Goal: Task Accomplishment & Management: Complete application form

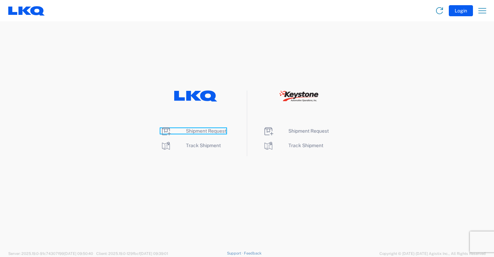
click at [203, 129] on span "Shipment Request" at bounding box center [206, 131] width 40 height 6
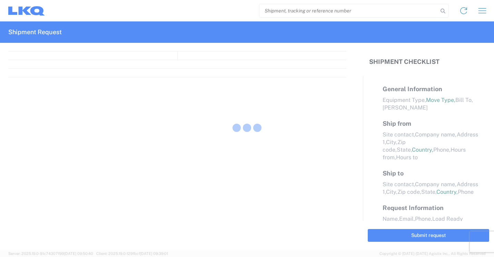
select select "FULL"
select select "LBS"
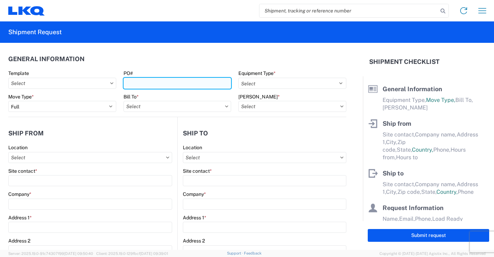
click at [210, 86] on input "PO#" at bounding box center [178, 83] width 108 height 11
type input "41871"
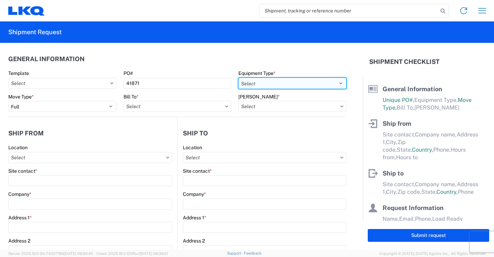
click at [330, 83] on select "Select 53’ Dry Van Flatbed Dropdeck (van) Lowboy (flatbed) Rail" at bounding box center [293, 83] width 108 height 11
select select "STDV"
click at [239, 78] on select "Select 53’ Dry Van Flatbed Dropdeck (van) Lowboy (flatbed) Rail" at bounding box center [293, 83] width 108 height 11
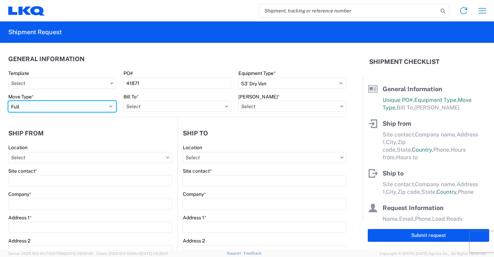
click at [85, 106] on select "Select Full Partial TL" at bounding box center [62, 106] width 108 height 11
select select "PARTIAL_TL"
click at [8, 101] on select "Select Full Partial TL" at bounding box center [62, 106] width 108 height 11
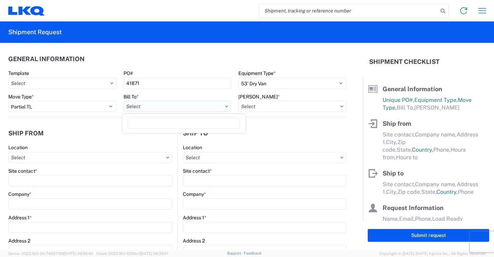
click at [166, 104] on input "text" at bounding box center [178, 106] width 108 height 11
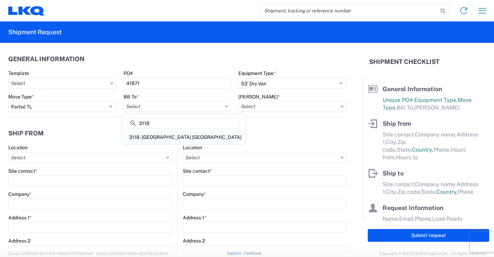
type input "3118"
click at [152, 135] on div "3118 - [GEOGRAPHIC_DATA] [GEOGRAPHIC_DATA]" at bounding box center [184, 137] width 121 height 11
type input "3118 - [GEOGRAPHIC_DATA] [GEOGRAPHIC_DATA]"
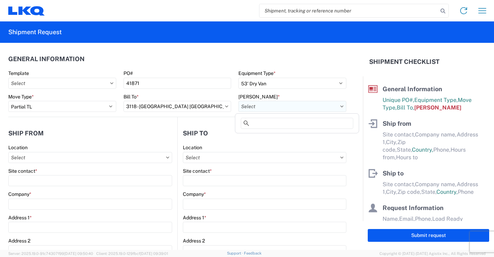
click at [260, 104] on input "text" at bounding box center [293, 106] width 108 height 11
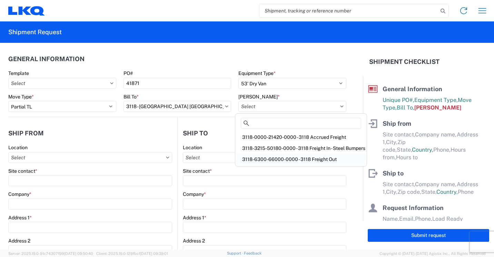
click at [268, 156] on div "3118-6300-66000-0000 - 3118 Freight Out" at bounding box center [301, 159] width 129 height 11
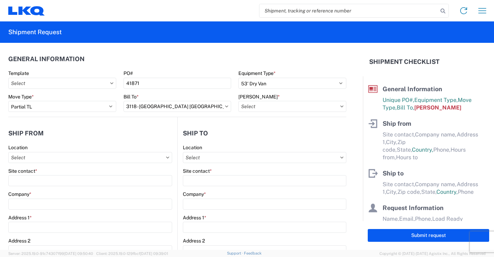
type input "3118-6300-66000-0000 - 3118 Freight Out"
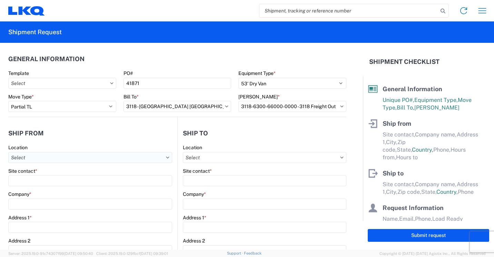
click at [134, 158] on input "text" at bounding box center [90, 157] width 164 height 11
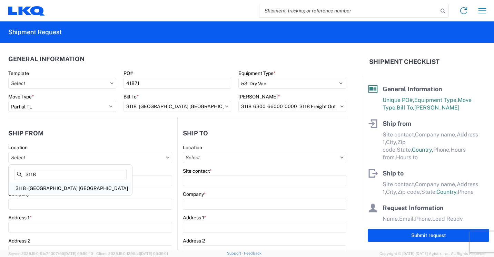
type input "3118"
click at [40, 186] on div "3118 - [GEOGRAPHIC_DATA] [GEOGRAPHIC_DATA]" at bounding box center [70, 188] width 121 height 11
type input "3118 - [GEOGRAPHIC_DATA] [GEOGRAPHIC_DATA]"
type input "LKQ Corporation"
type input "[STREET_ADDRESS]"
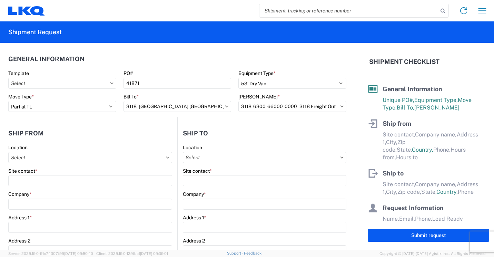
type input "Brainerd"
type input "56401"
select select "MN"
select select "US"
type input "07:00"
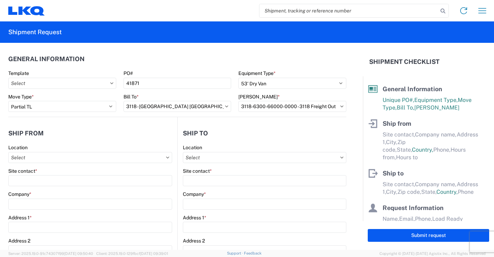
type input "16:30"
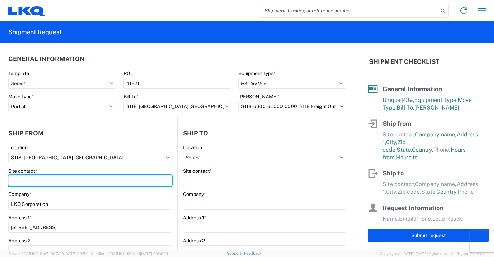
click at [51, 183] on input "Site contact *" at bounding box center [90, 180] width 164 height 11
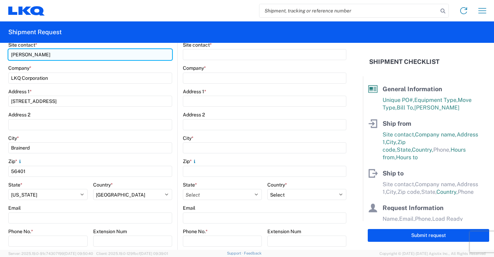
scroll to position [138, 0]
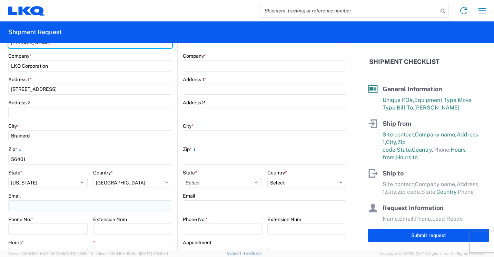
type input "[PERSON_NAME]"
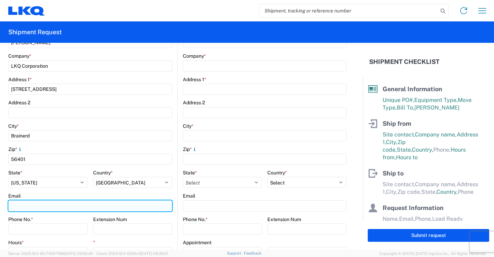
click at [50, 205] on input "Email" at bounding box center [90, 205] width 164 height 11
type input "[EMAIL_ADDRESS][DOMAIN_NAME]"
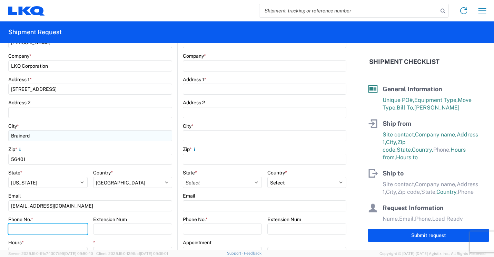
type input "2182973820"
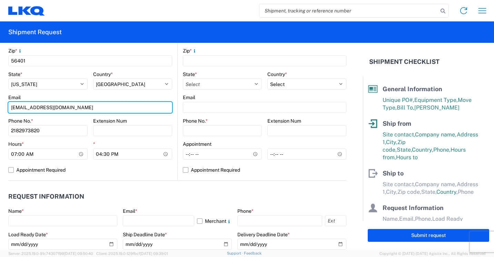
scroll to position [242, 0]
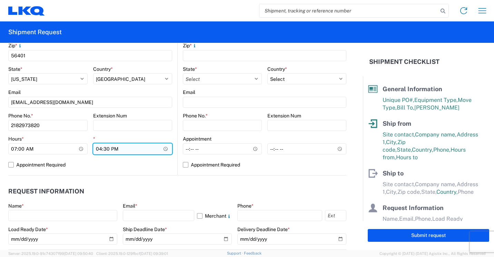
click at [98, 147] on input "16:30" at bounding box center [132, 148] width 79 height 11
type input "13:30"
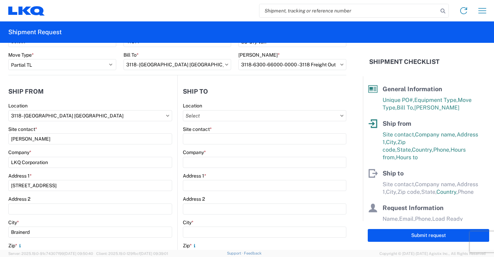
scroll to position [35, 0]
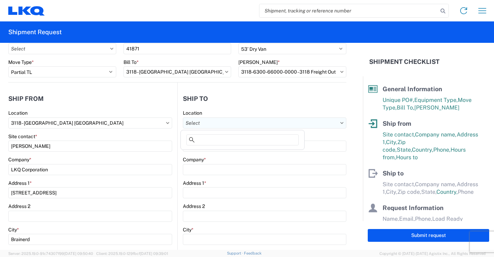
click at [286, 123] on input "text" at bounding box center [265, 122] width 164 height 11
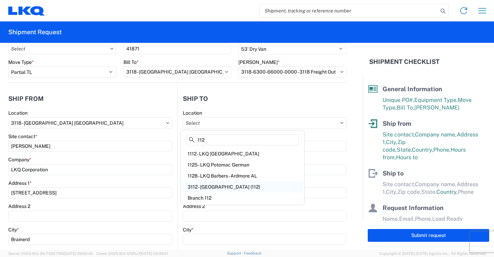
type input "112"
click at [226, 185] on div "3112 - [GEOGRAPHIC_DATA] (112)" at bounding box center [242, 186] width 121 height 11
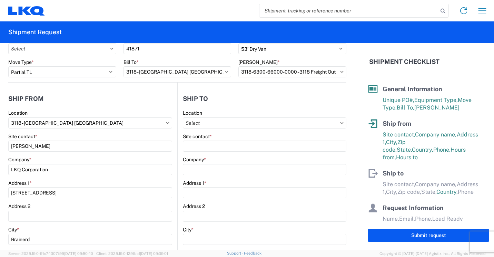
type input "3112 - [GEOGRAPHIC_DATA] (112)"
type input "LKQ Corporation"
type input "1944 Commercial Drive"
type input "Port [PERSON_NAME]"
type input "70767"
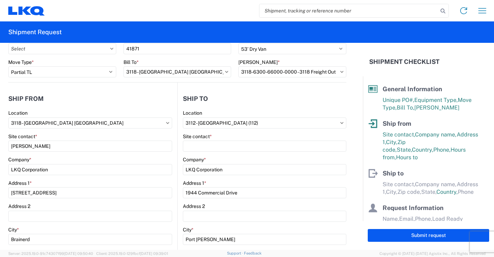
select select "US"
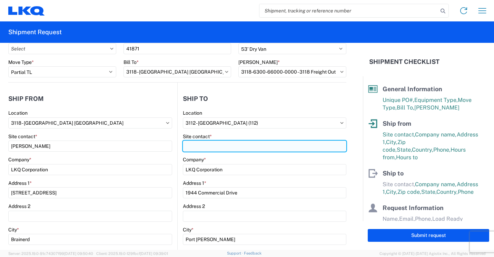
click at [250, 144] on input "Site contact *" at bounding box center [265, 145] width 164 height 11
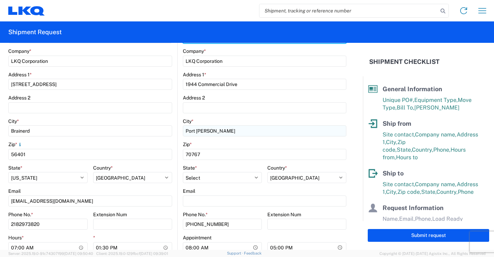
scroll to position [207, 0]
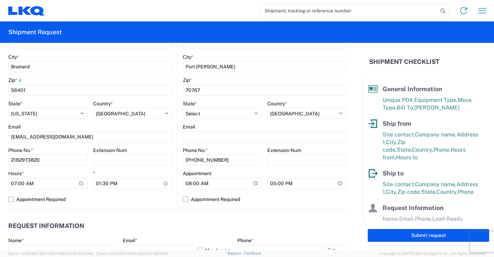
type input "[PERSON_NAME]"
click at [226, 128] on div "Email" at bounding box center [265, 127] width 164 height 6
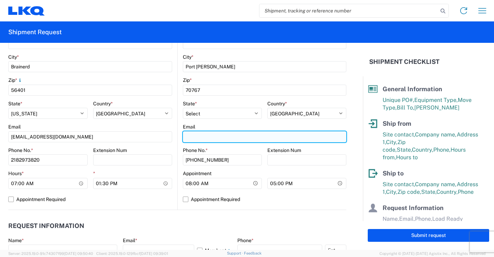
click at [230, 137] on input "Email" at bounding box center [265, 136] width 164 height 11
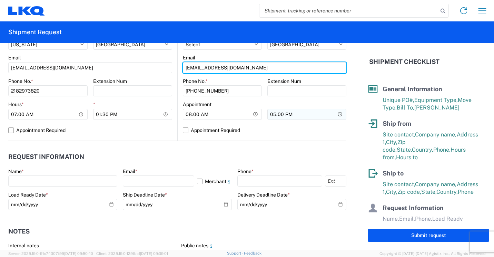
type input "[EMAIL_ADDRESS][DOMAIN_NAME]"
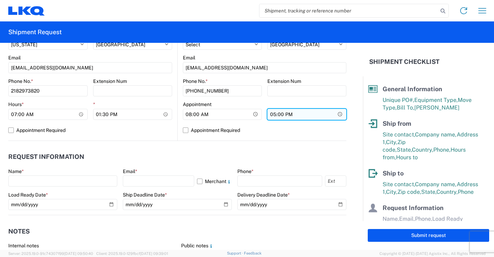
click at [271, 116] on input "17:00" at bounding box center [307, 114] width 79 height 11
type input "15:30"
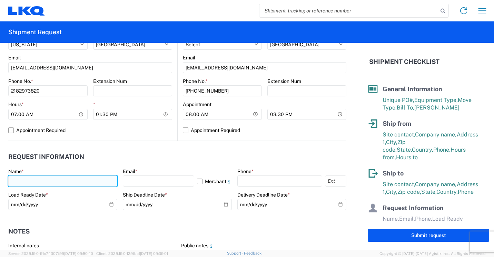
click at [76, 180] on input "text" at bounding box center [62, 180] width 109 height 11
type input "[PERSON_NAME]"
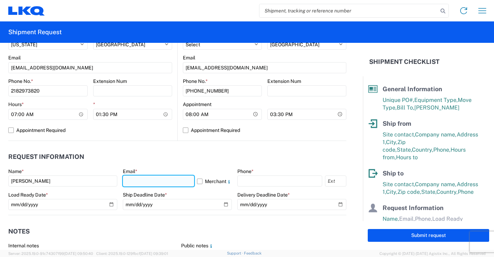
click at [165, 181] on input "text" at bounding box center [158, 180] width 71 height 11
type input "[EMAIL_ADDRESS][DOMAIN_NAME]"
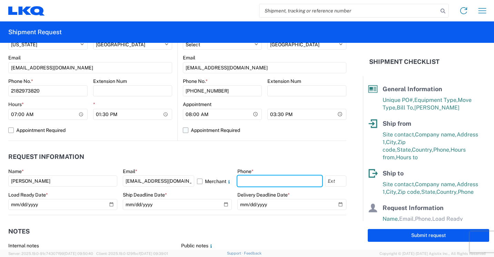
type input "2182973820"
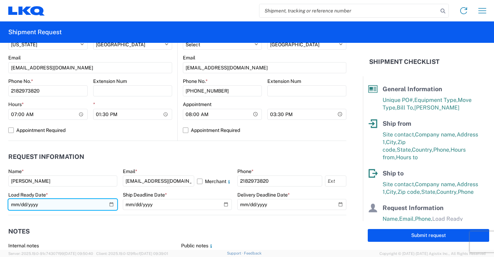
click at [108, 204] on input "date" at bounding box center [62, 204] width 109 height 11
type input "[DATE]"
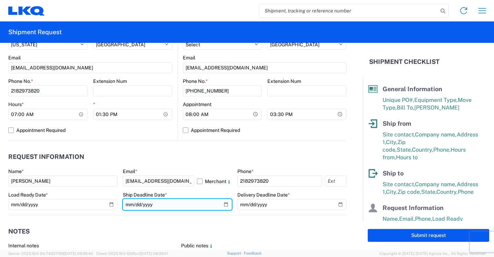
click at [222, 205] on input "date" at bounding box center [177, 204] width 109 height 11
type input "[DATE]"
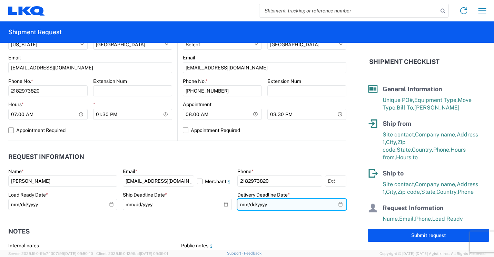
click at [335, 204] on input "date" at bounding box center [291, 204] width 109 height 11
type input "[DATE]"
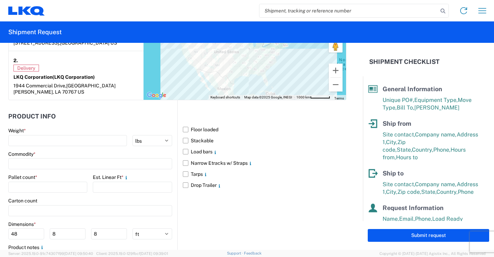
scroll to position [587, 0]
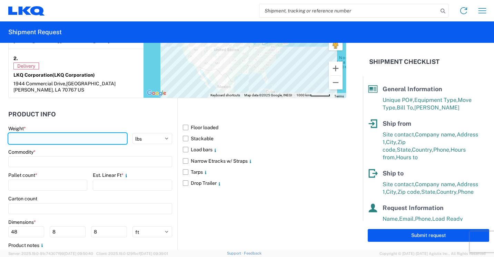
click at [90, 133] on input "number" at bounding box center [67, 138] width 119 height 11
type input "2846"
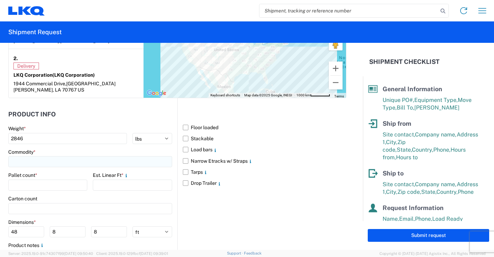
click at [58, 157] on input at bounding box center [90, 161] width 164 height 11
type input "Bumpers"
click at [29, 187] on div "Bumpers" at bounding box center [70, 186] width 121 height 11
type input "Bumpers"
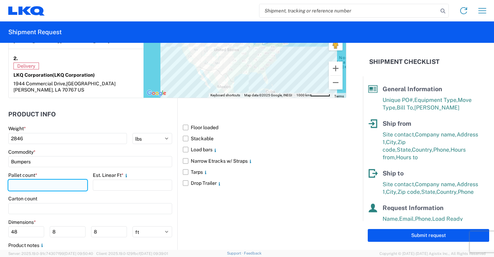
click at [48, 181] on input "number" at bounding box center [47, 184] width 79 height 11
type input "3"
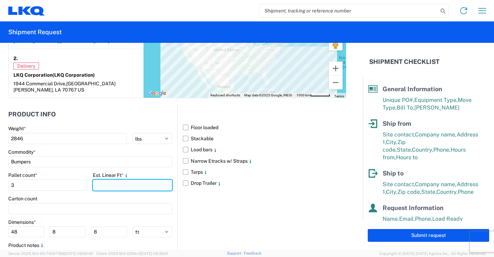
click at [110, 179] on input "number" at bounding box center [132, 184] width 79 height 11
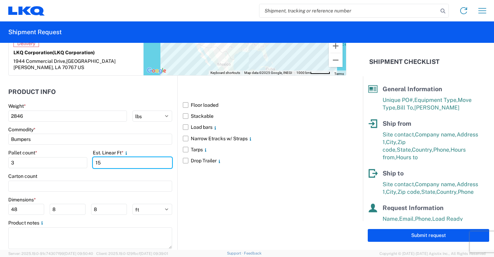
scroll to position [621, 0]
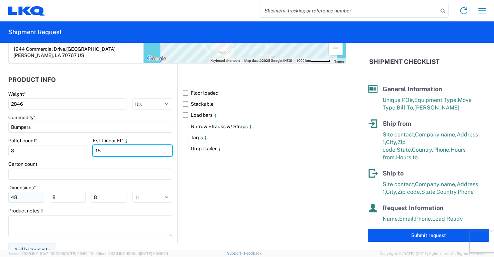
type input "15"
click at [33, 192] on input "48" at bounding box center [26, 197] width 36 height 11
type input "4"
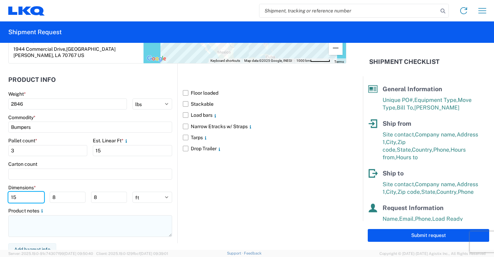
type input "15"
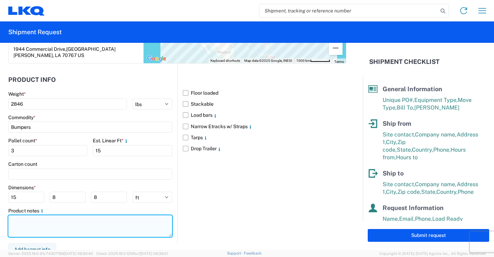
click at [38, 216] on textarea at bounding box center [90, 226] width 164 height 22
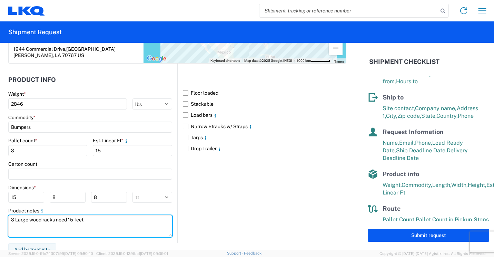
scroll to position [93, 0]
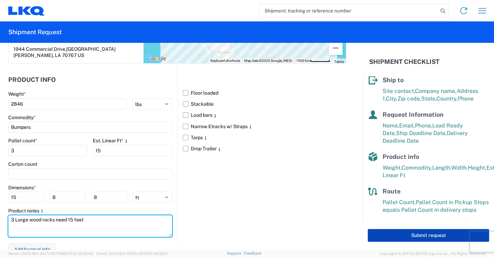
type textarea "3 Large wood racks need 15 feet"
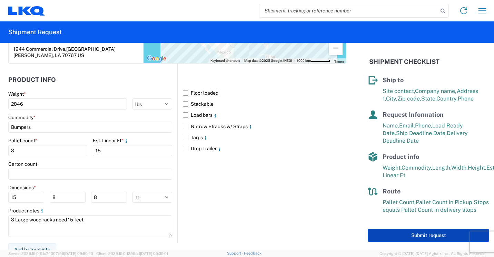
click at [387, 236] on button "Submit request" at bounding box center [429, 235] width 122 height 13
select select "US"
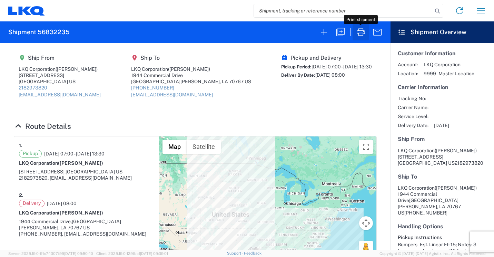
click at [360, 30] on icon "button" at bounding box center [361, 32] width 11 height 11
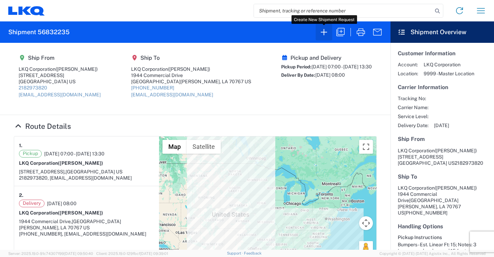
click at [325, 33] on icon "button" at bounding box center [324, 32] width 11 height 11
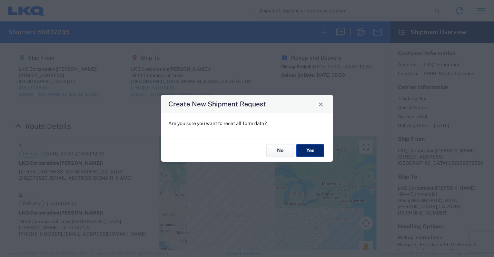
click at [310, 152] on button "Yes" at bounding box center [311, 150] width 28 height 13
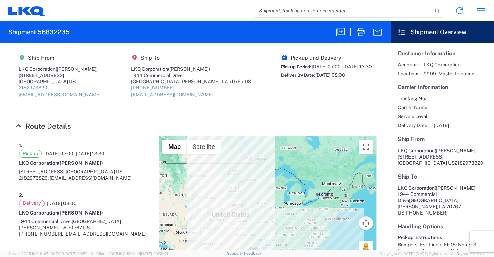
select select "FULL"
select select "US"
select select "LBS"
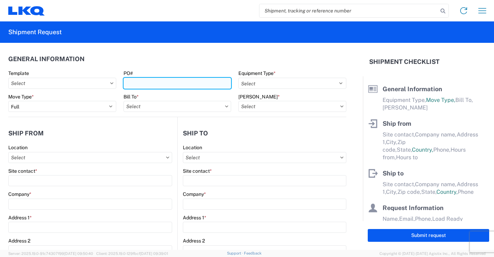
drag, startPoint x: 187, startPoint y: 82, endPoint x: 190, endPoint y: 78, distance: 4.2
click at [187, 82] on input "PO#" at bounding box center [178, 83] width 108 height 11
type input "41873"
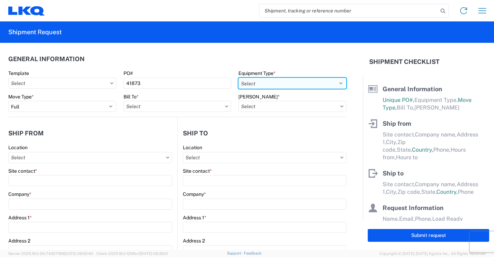
click at [308, 84] on select "Select 53’ Dry Van Flatbed Dropdeck (van) Lowboy (flatbed) Rail" at bounding box center [293, 83] width 108 height 11
select select "STDV"
click at [239, 78] on select "Select 53’ Dry Van Flatbed Dropdeck (van) Lowboy (flatbed) Rail" at bounding box center [293, 83] width 108 height 11
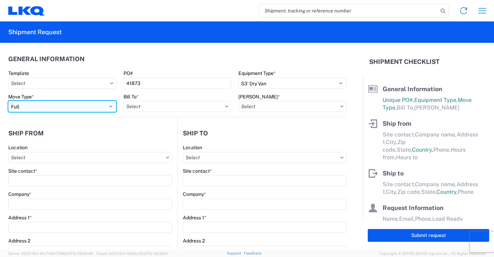
click at [99, 109] on select "Select Full Partial TL" at bounding box center [62, 106] width 108 height 11
select select "PARTIAL_TL"
click at [8, 101] on select "Select Full Partial TL" at bounding box center [62, 106] width 108 height 11
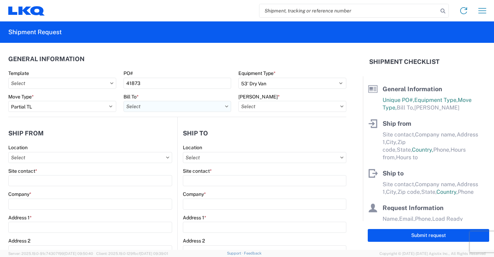
click at [157, 108] on input "text" at bounding box center [178, 106] width 108 height 11
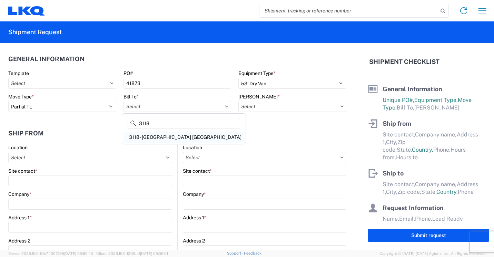
type input "3118"
click at [147, 138] on div "3118 - [GEOGRAPHIC_DATA] [GEOGRAPHIC_DATA]" at bounding box center [184, 137] width 121 height 11
type input "3118 - [GEOGRAPHIC_DATA] [GEOGRAPHIC_DATA]"
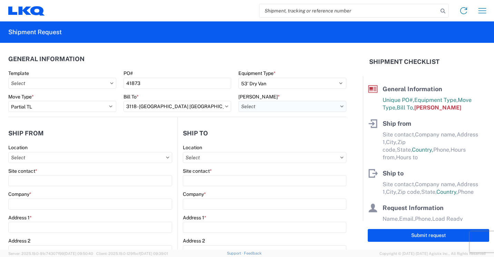
click at [281, 110] on input "text" at bounding box center [293, 106] width 108 height 11
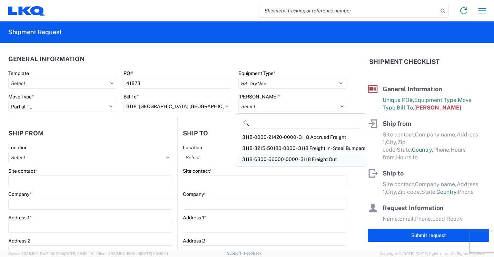
click at [281, 159] on div "3118-6300-66000-0000 - 3118 Freight Out" at bounding box center [301, 159] width 129 height 11
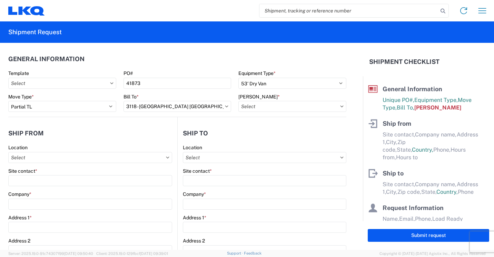
type input "3118-6300-66000-0000 - 3118 Freight Out"
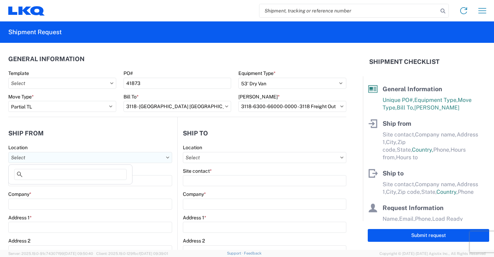
click at [135, 158] on input "text" at bounding box center [90, 157] width 164 height 11
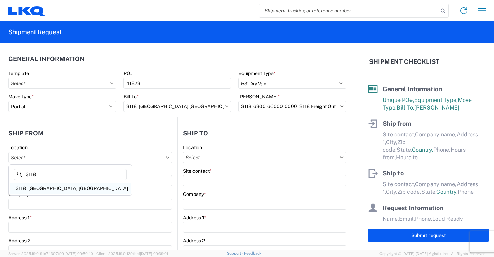
type input "3118"
click at [48, 186] on div "3118 - [GEOGRAPHIC_DATA] [GEOGRAPHIC_DATA]" at bounding box center [70, 188] width 121 height 11
type input "3118 - [GEOGRAPHIC_DATA] [GEOGRAPHIC_DATA]"
type input "LKQ Corporation"
type input "[STREET_ADDRESS]"
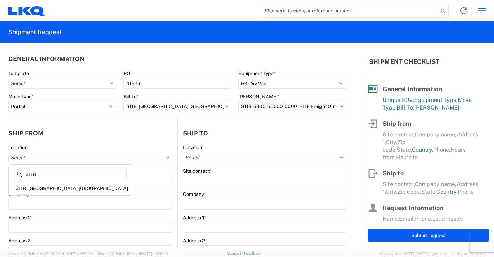
type input "Brainerd"
type input "56401"
select select "MN"
type input "07:00"
type input "16:30"
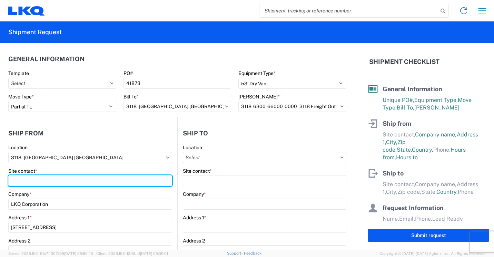
click at [108, 179] on input "Site contact *" at bounding box center [90, 180] width 164 height 11
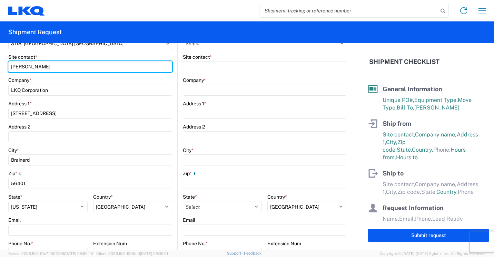
scroll to position [138, 0]
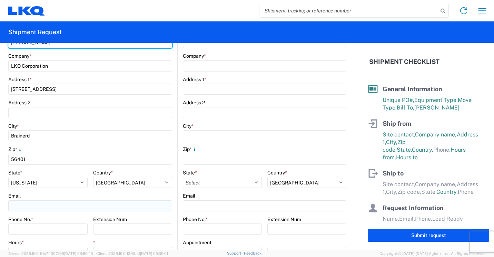
type input "[PERSON_NAME]"
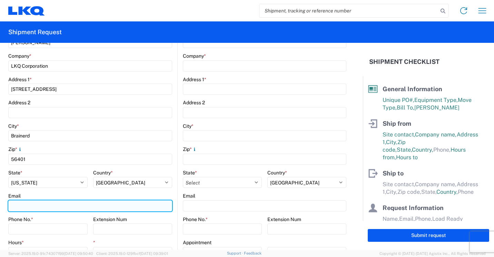
click at [71, 208] on input "Email" at bounding box center [90, 205] width 164 height 11
type input "[EMAIL_ADDRESS][DOMAIN_NAME]"
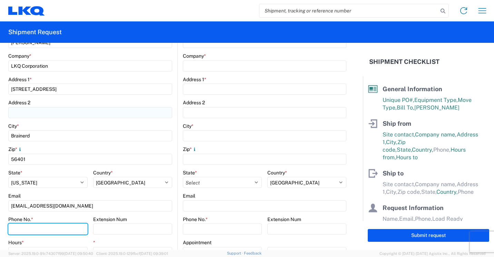
type input "2182973820"
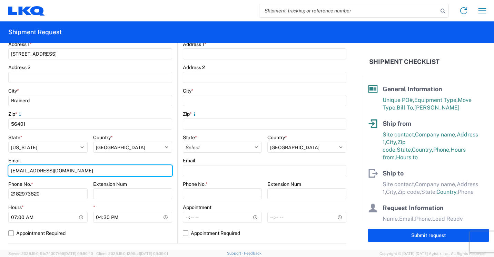
scroll to position [207, 0]
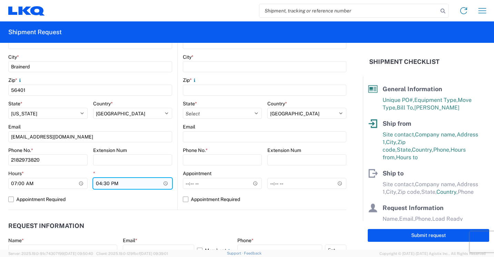
click at [99, 184] on input "16:30" at bounding box center [132, 183] width 79 height 11
type input "13:30"
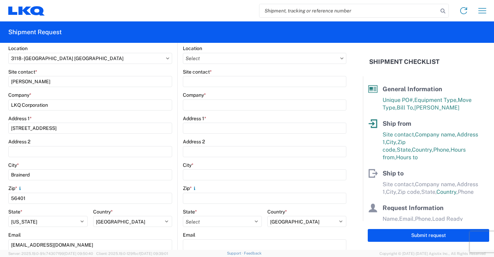
scroll to position [69, 0]
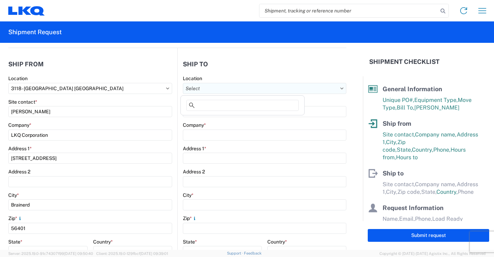
click at [315, 87] on input "text" at bounding box center [265, 88] width 164 height 11
type input "041"
click at [218, 117] on div "3041 - [GEOGRAPHIC_DATA]" at bounding box center [242, 119] width 121 height 11
type input "3041 - [GEOGRAPHIC_DATA]"
type input "LKQ Corporation"
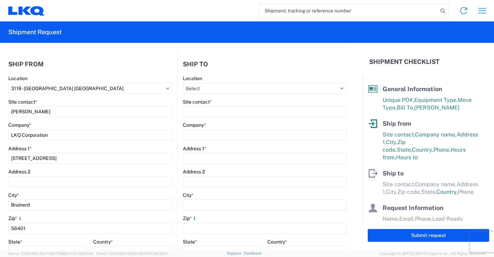
type input "[STREET_ADDRESS]"
type input "Kentwood"
type input "49512"
select select "US"
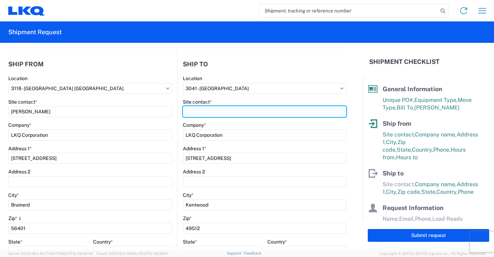
click at [218, 112] on input "Site contact *" at bounding box center [265, 111] width 164 height 11
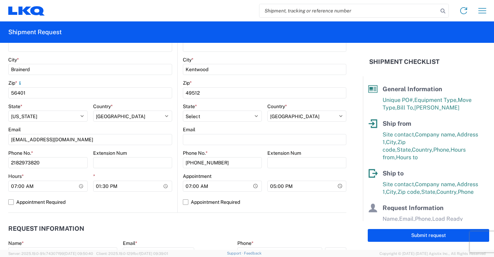
scroll to position [207, 0]
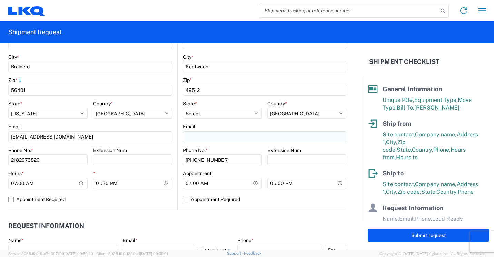
type input "[PERSON_NAME]"
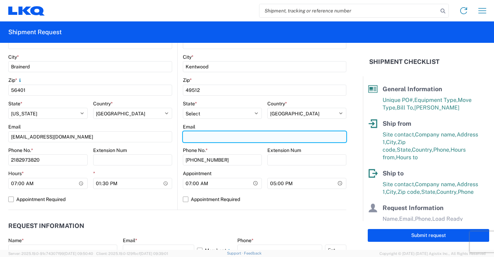
click at [223, 136] on input "Email" at bounding box center [265, 136] width 164 height 11
type input "[PERSON_NAME][EMAIL_ADDRESS][PERSON_NAME][DOMAIN_NAME]"
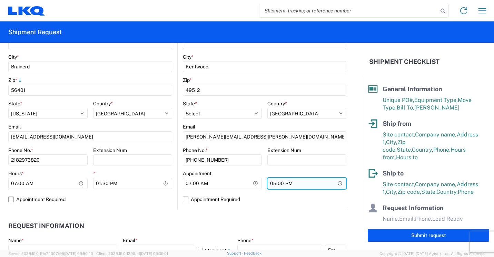
click at [271, 183] on input "17:00" at bounding box center [307, 183] width 79 height 11
type input "15:30"
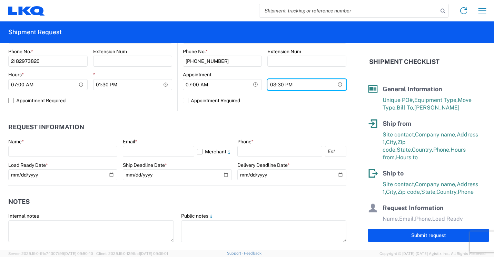
scroll to position [311, 0]
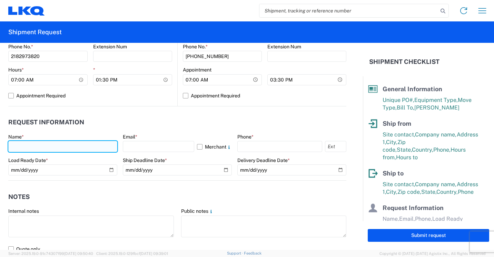
click at [103, 145] on input "text" at bounding box center [62, 146] width 109 height 11
type input "[PERSON_NAME]"
click at [167, 136] on div "Email *" at bounding box center [177, 137] width 109 height 6
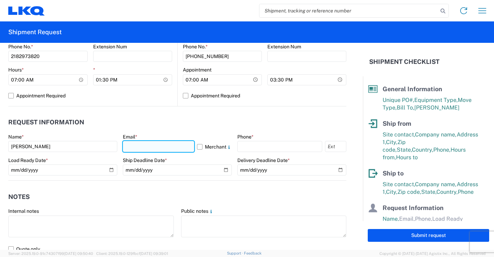
click at [165, 149] on input "text" at bounding box center [158, 146] width 71 height 11
type input "[EMAIL_ADDRESS][DOMAIN_NAME]"
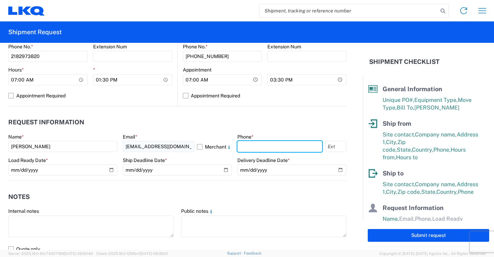
type input "2182973820"
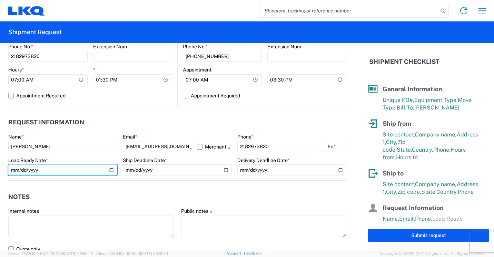
click at [108, 169] on input "date" at bounding box center [62, 169] width 109 height 11
type input "[DATE]"
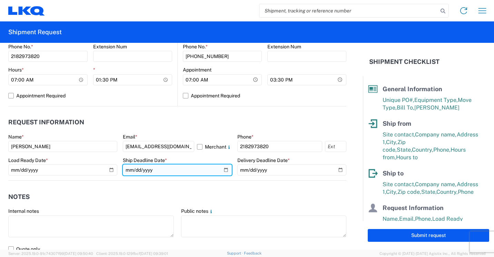
click at [221, 170] on input "date" at bounding box center [177, 169] width 109 height 11
type input "[DATE]"
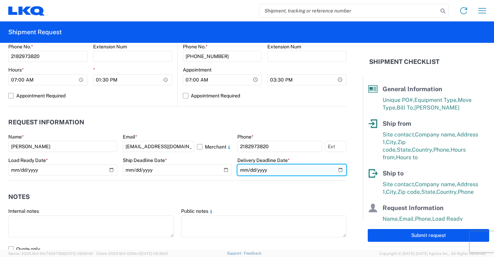
click at [334, 170] on input "date" at bounding box center [291, 169] width 109 height 11
type input "[DATE]"
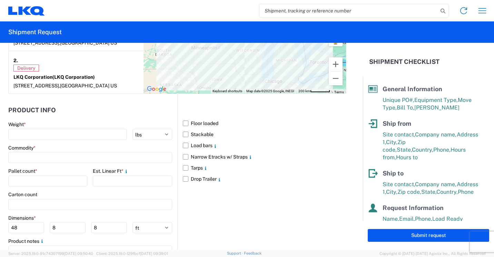
scroll to position [587, 0]
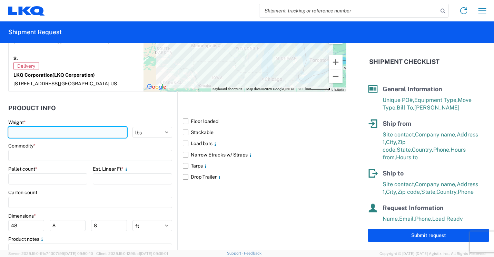
click at [101, 133] on input "number" at bounding box center [67, 132] width 119 height 11
type input "3080"
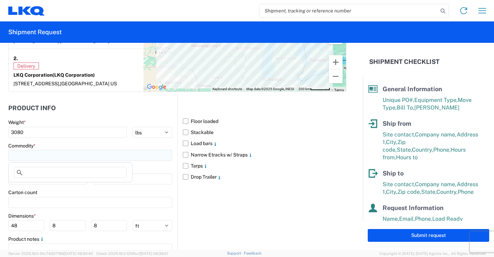
click at [85, 157] on input at bounding box center [90, 155] width 164 height 11
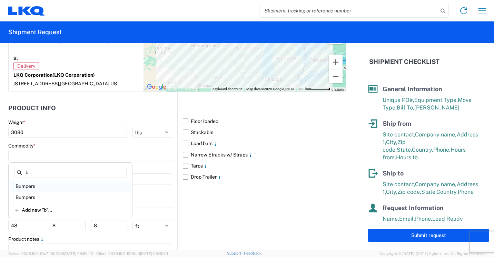
type input "b"
click at [43, 188] on div "Bumpers" at bounding box center [70, 186] width 121 height 11
type input "Bumpers"
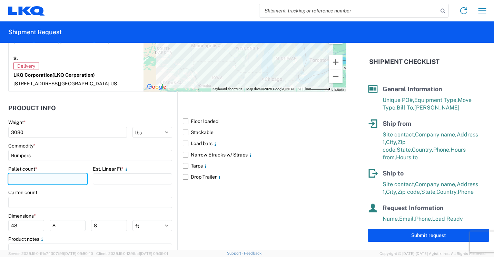
click at [46, 181] on input "number" at bounding box center [47, 178] width 79 height 11
type input "3"
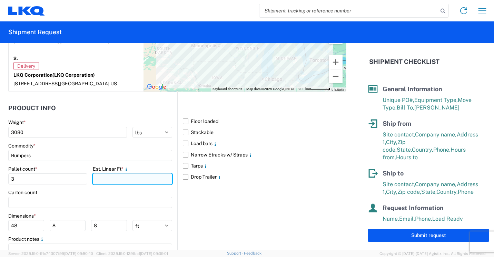
click at [110, 177] on input "number" at bounding box center [132, 178] width 79 height 11
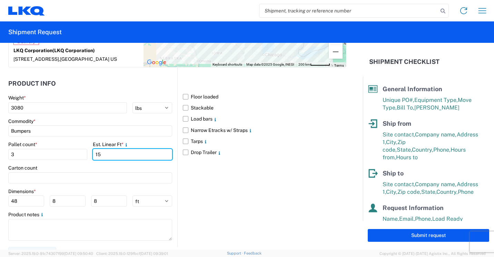
scroll to position [621, 0]
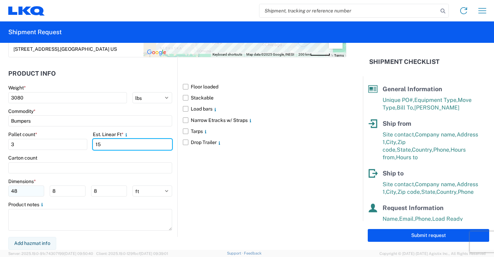
type input "15"
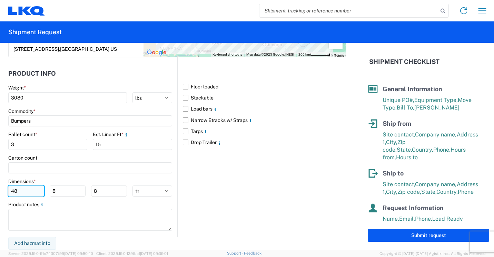
click at [27, 188] on input "48" at bounding box center [26, 190] width 36 height 11
type input "4"
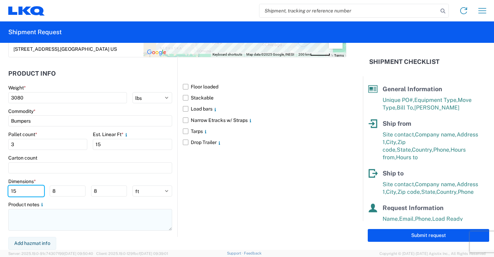
type input "15"
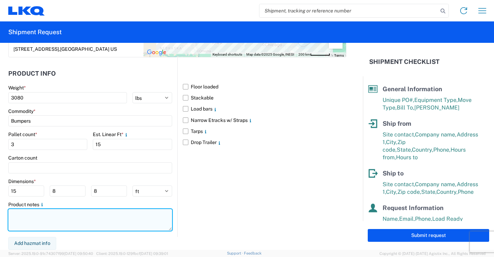
click at [36, 213] on textarea at bounding box center [90, 220] width 164 height 22
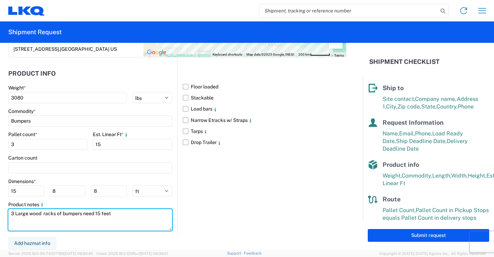
scroll to position [93, 0]
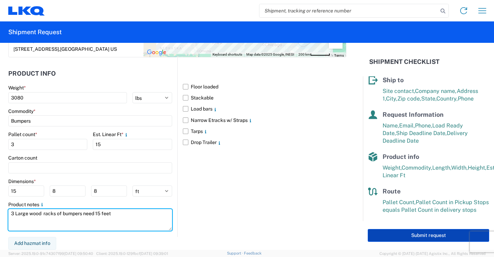
type textarea "3 Large wood racks of bumpers need 15 feet"
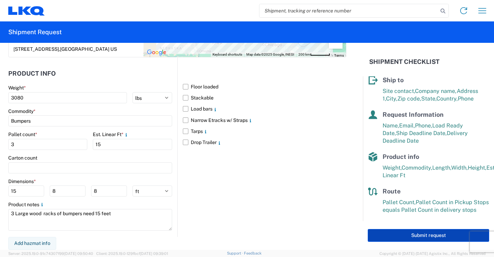
click at [393, 234] on button "Submit request" at bounding box center [429, 235] width 122 height 13
select select "MN"
select select "US"
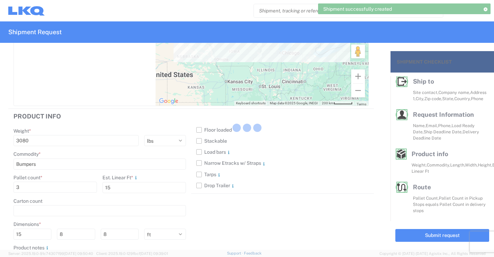
scroll to position [90, 0]
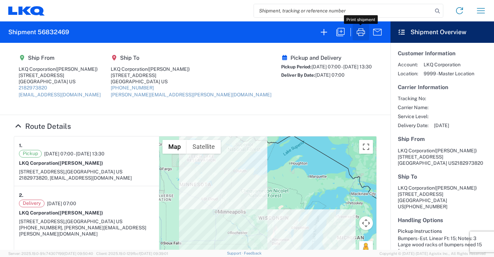
click at [361, 32] on icon "button" at bounding box center [361, 32] width 11 height 11
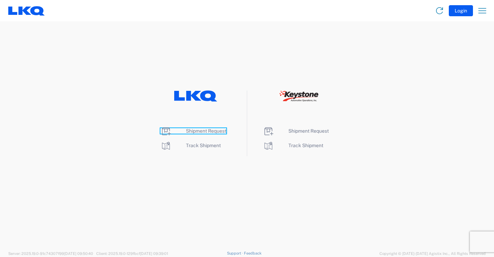
click at [199, 131] on span "Shipment Request" at bounding box center [206, 131] width 40 height 6
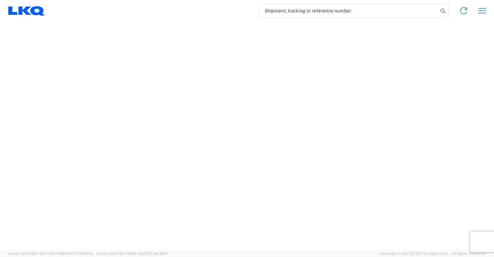
select select "FULL"
select select "LBS"
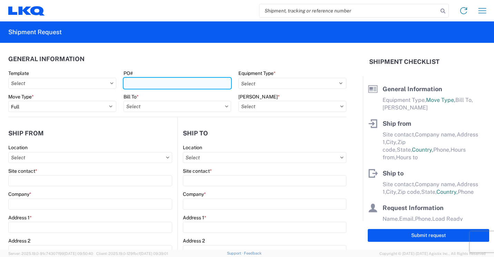
click at [207, 81] on input "PO#" at bounding box center [178, 83] width 108 height 11
type input "41872"
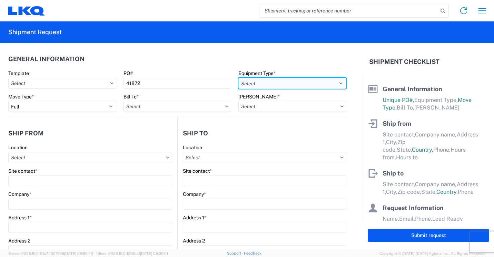
click at [313, 84] on select "Select 53’ Dry Van Flatbed Dropdeck (van) Lowboy (flatbed) Rail" at bounding box center [293, 83] width 108 height 11
select select "STDV"
click at [239, 78] on select "Select 53’ Dry Van Flatbed Dropdeck (van) Lowboy (flatbed) Rail" at bounding box center [293, 83] width 108 height 11
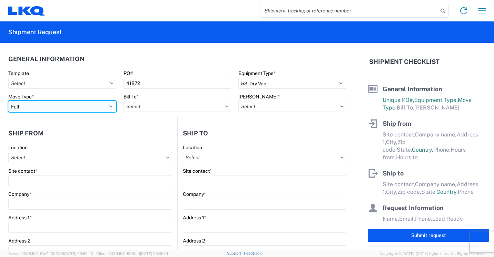
click at [105, 107] on select "Select Full Partial TL" at bounding box center [62, 106] width 108 height 11
select select "PARTIAL_TL"
click at [8, 101] on select "Select Full Partial TL" at bounding box center [62, 106] width 108 height 11
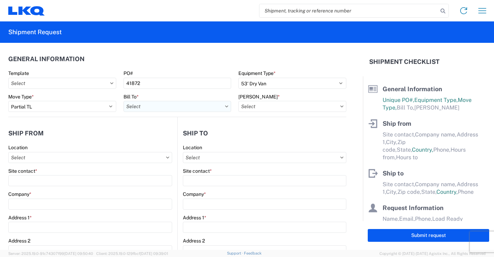
click at [178, 107] on input "text" at bounding box center [178, 106] width 108 height 11
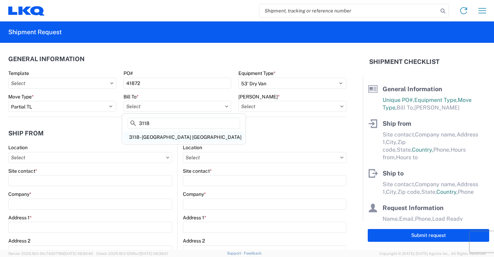
type input "3118"
click at [152, 135] on div "3118 - [GEOGRAPHIC_DATA] [GEOGRAPHIC_DATA]" at bounding box center [184, 137] width 121 height 11
type input "3118 - [GEOGRAPHIC_DATA] [GEOGRAPHIC_DATA]"
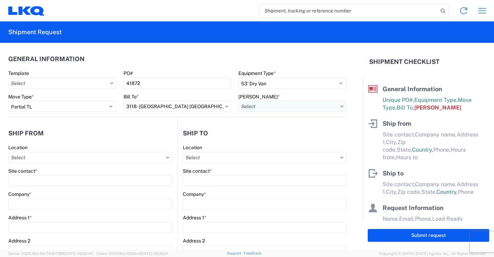
click at [282, 104] on input "text" at bounding box center [293, 106] width 108 height 11
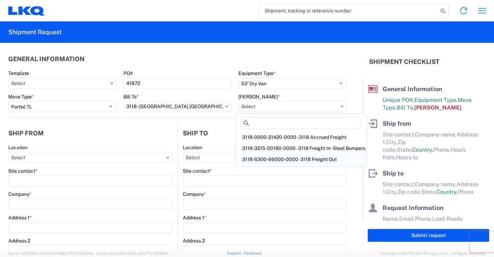
click at [273, 156] on div "3118-6300-66000-0000 - 3118 Freight Out" at bounding box center [301, 159] width 129 height 11
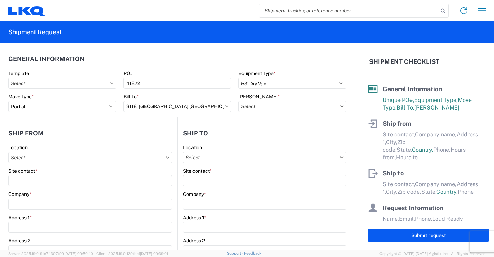
type input "3118-6300-66000-0000 - 3118 Freight Out"
click at [133, 156] on input "text" at bounding box center [90, 157] width 164 height 11
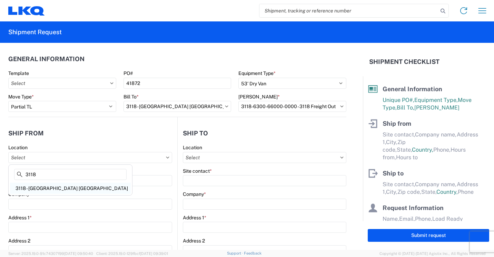
type input "3118"
click at [41, 186] on div "3118 - [GEOGRAPHIC_DATA] [GEOGRAPHIC_DATA]" at bounding box center [70, 188] width 121 height 11
type input "3118 - [GEOGRAPHIC_DATA] [GEOGRAPHIC_DATA]"
type input "LKQ Corporation"
type input "[STREET_ADDRESS]"
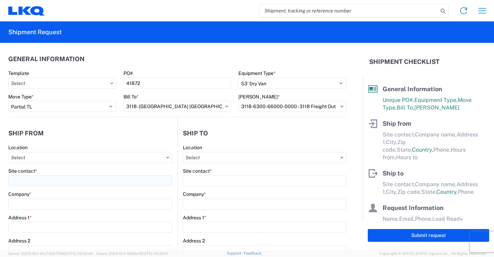
type input "Brainerd"
type input "56401"
select select "MN"
select select "US"
type input "07:00"
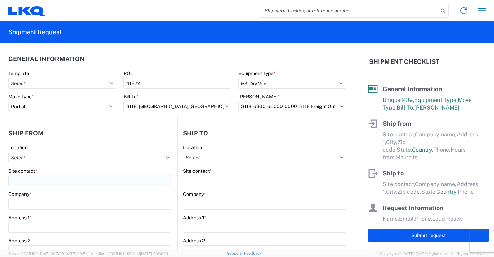
type input "16:30"
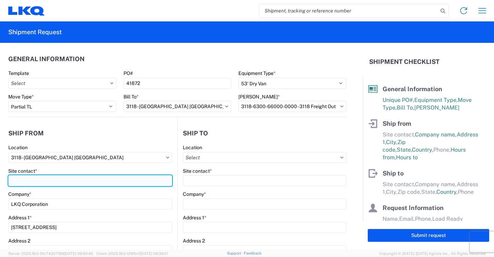
click at [45, 182] on input "Site contact *" at bounding box center [90, 180] width 164 height 11
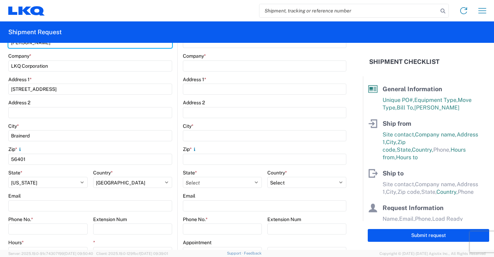
scroll to position [173, 0]
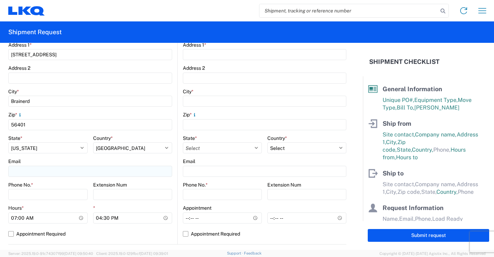
type input "[PERSON_NAME]"
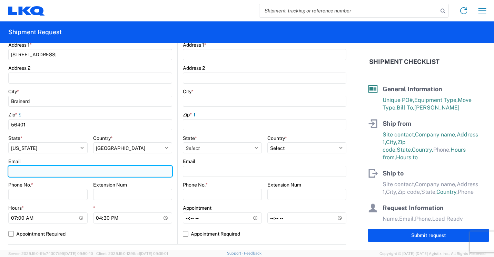
click at [65, 173] on input "Email" at bounding box center [90, 171] width 164 height 11
type input "[EMAIL_ADDRESS][DOMAIN_NAME]"
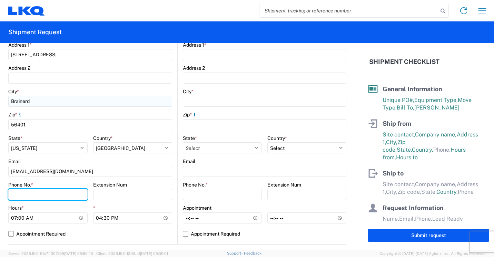
type input "2182973820"
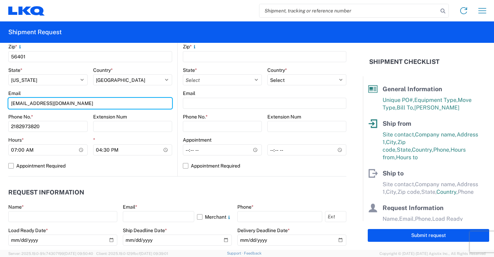
scroll to position [242, 0]
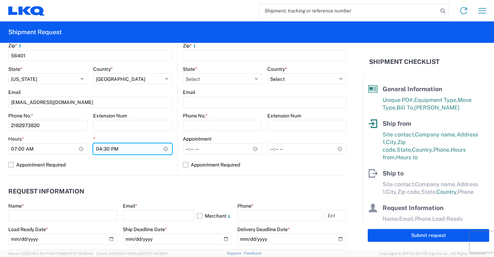
click at [99, 149] on input "16:30" at bounding box center [132, 148] width 79 height 11
type input "13:30"
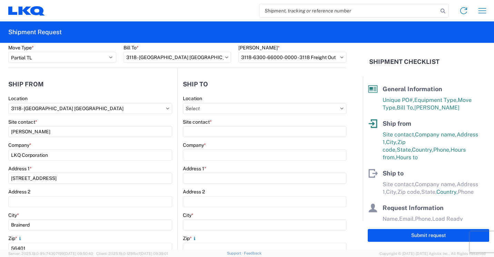
scroll to position [35, 0]
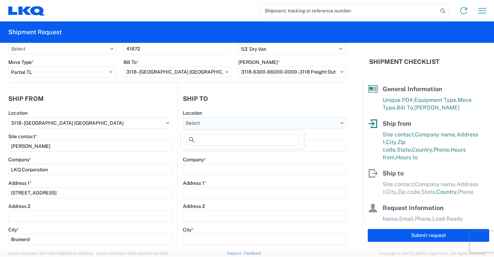
click at [210, 123] on input "text" at bounding box center [265, 122] width 164 height 11
type input "020"
click at [227, 153] on div "3020 - West DeptfordNJ (020)" at bounding box center [242, 153] width 121 height 11
type input "3020 - West DeptfordNJ (020)"
type input "LKQ Corporation"
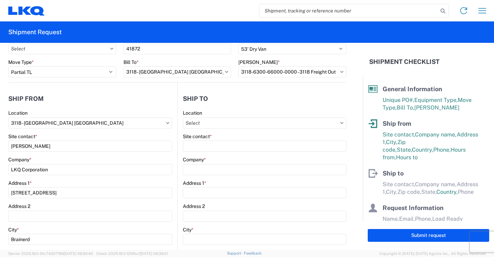
type input "39 Phoenix Dr"
type input "West Deptford"
type input "08086"
select select "US"
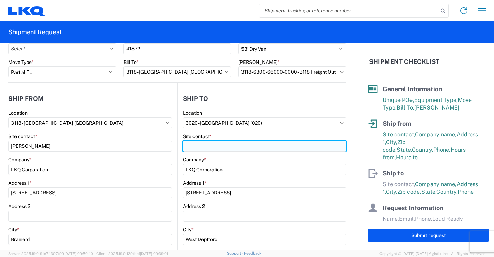
click at [229, 147] on input "Site contact *" at bounding box center [265, 145] width 164 height 11
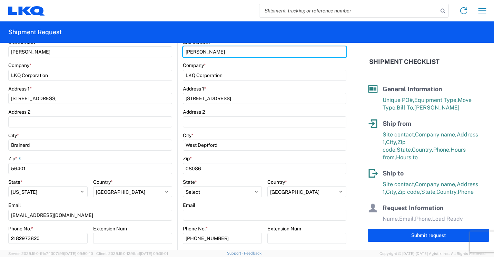
scroll to position [138, 0]
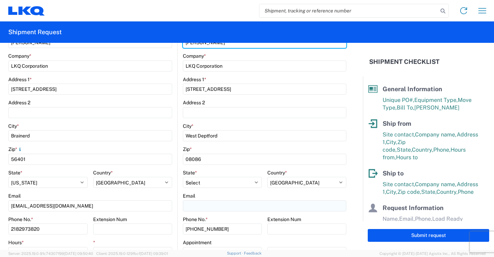
type input "Jose Gutierrez"
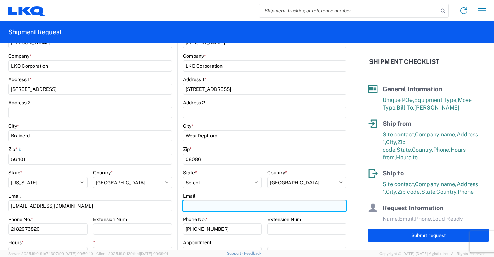
click at [214, 205] on input "Email" at bounding box center [265, 205] width 164 height 11
type input "jolgutierrez@lkqcorp.com"
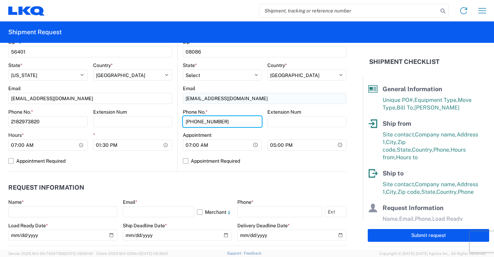
scroll to position [276, 0]
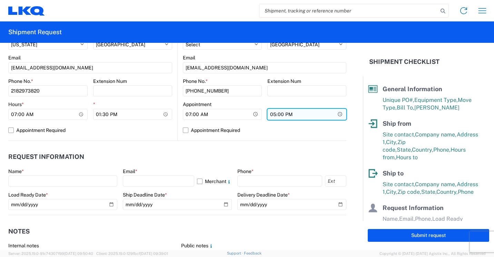
click at [272, 114] on input "17:00" at bounding box center [307, 114] width 79 height 11
type input "15:30"
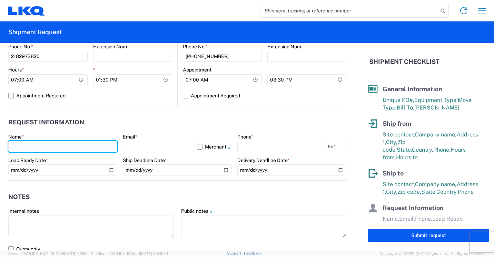
drag, startPoint x: 70, startPoint y: 146, endPoint x: 81, endPoint y: 147, distance: 10.7
click at [70, 146] on input "text" at bounding box center [62, 146] width 109 height 11
type input "[PERSON_NAME]"
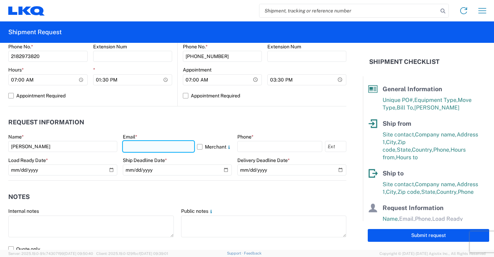
click at [167, 144] on input "text" at bounding box center [158, 146] width 71 height 11
type input "[EMAIL_ADDRESS][DOMAIN_NAME]"
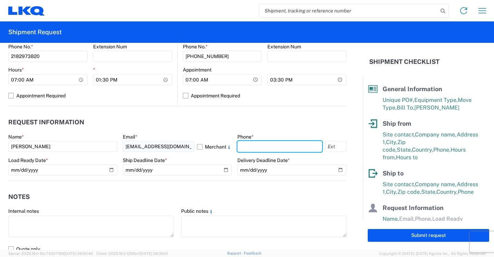
type input "2182973820"
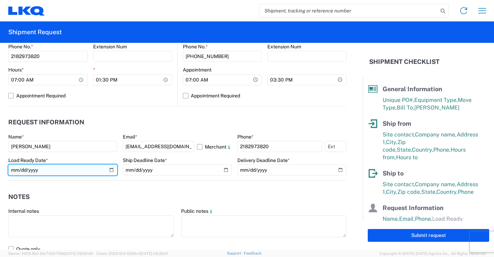
click at [109, 172] on input "date" at bounding box center [62, 169] width 109 height 11
type input "[DATE]"
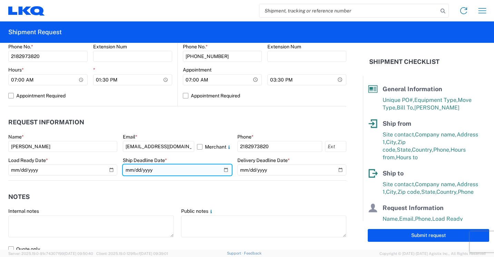
click at [224, 169] on input "date" at bounding box center [177, 169] width 109 height 11
type input "[DATE]"
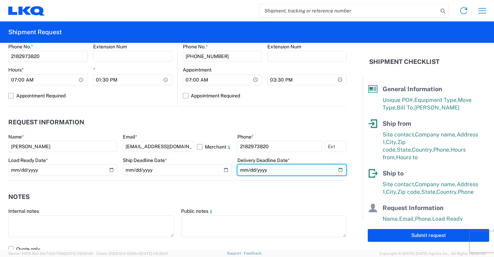
click at [333, 168] on input "date" at bounding box center [291, 169] width 109 height 11
type input "[DATE]"
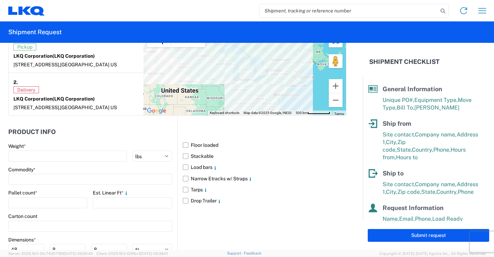
scroll to position [587, 0]
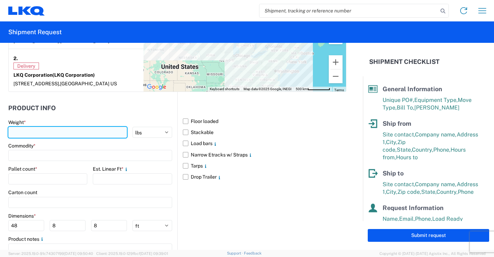
click at [71, 134] on input "number" at bounding box center [67, 132] width 119 height 11
type input "2684"
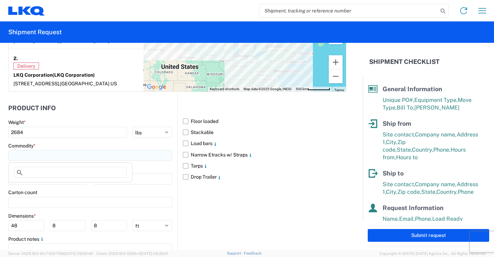
click at [69, 155] on input at bounding box center [90, 155] width 164 height 11
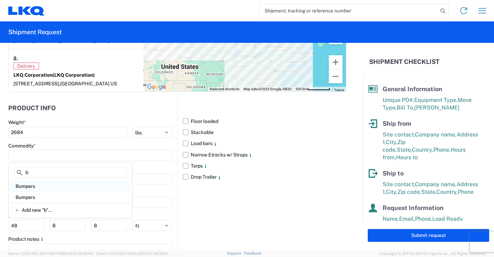
type input "b"
click at [36, 186] on div "Bumpers" at bounding box center [70, 186] width 121 height 11
type input "Bumpers"
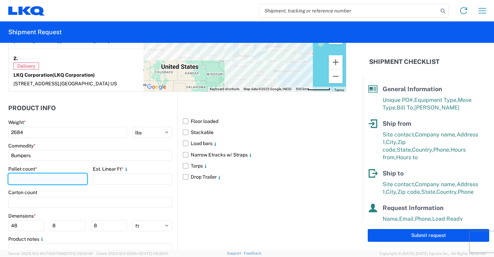
click at [43, 178] on input "number" at bounding box center [47, 178] width 79 height 11
type input "3"
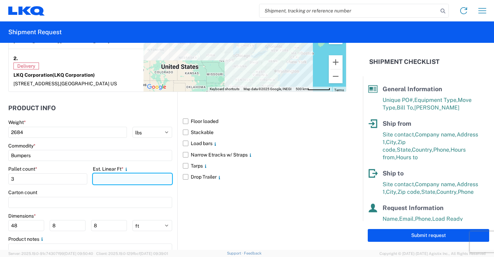
click at [111, 179] on input "number" at bounding box center [132, 178] width 79 height 11
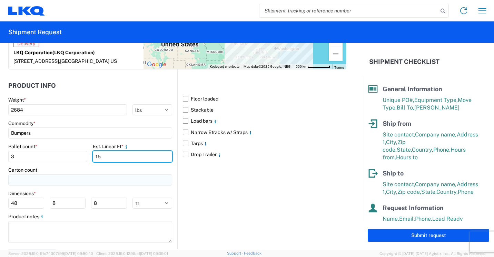
scroll to position [621, 0]
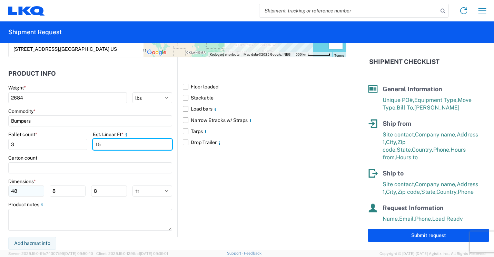
type input "15"
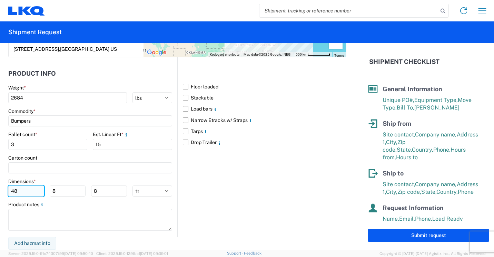
click at [37, 193] on input "48" at bounding box center [26, 190] width 36 height 11
type input "4"
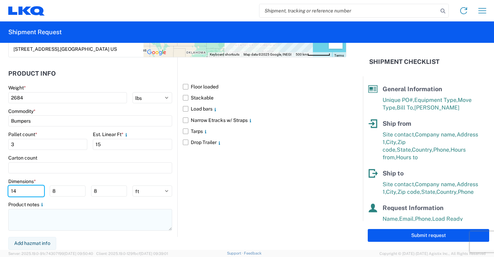
type input "14"
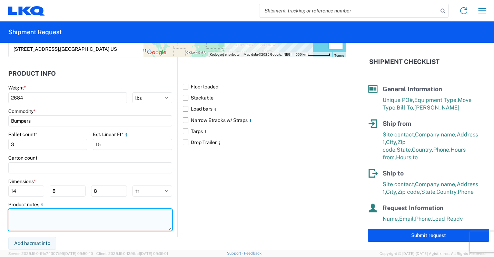
click at [45, 212] on textarea at bounding box center [90, 220] width 164 height 22
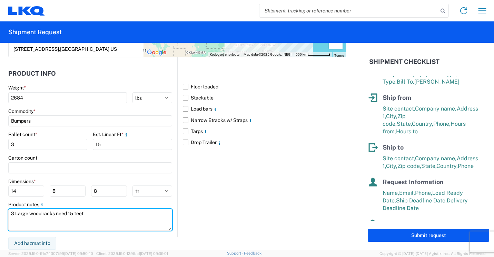
scroll to position [93, 0]
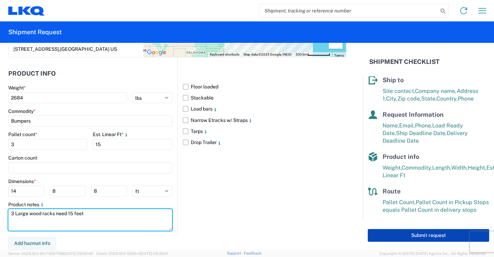
type textarea "3 Large wood racks need 15 feet"
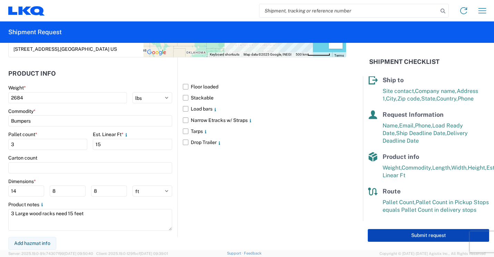
click at [402, 235] on button "Submit request" at bounding box center [429, 235] width 122 height 13
select select "US"
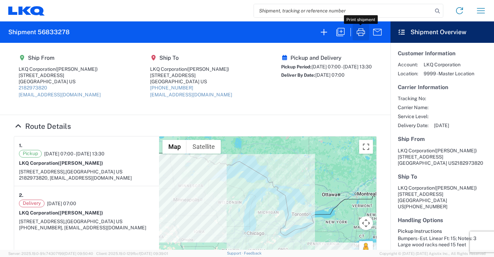
click at [359, 29] on icon "button" at bounding box center [361, 32] width 11 height 11
